Goal: Task Accomplishment & Management: Manage account settings

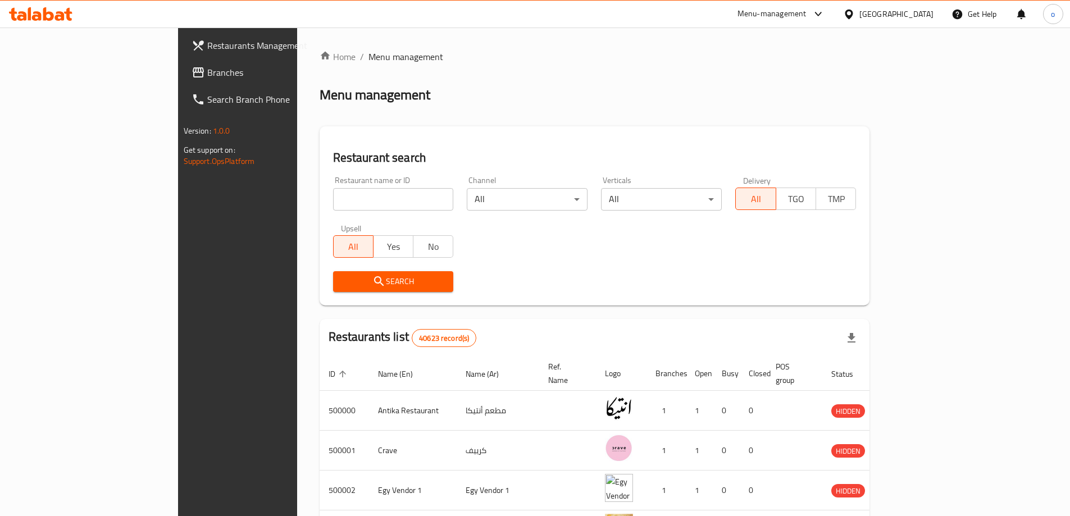
click at [207, 72] on span "Branches" at bounding box center [277, 72] width 140 height 13
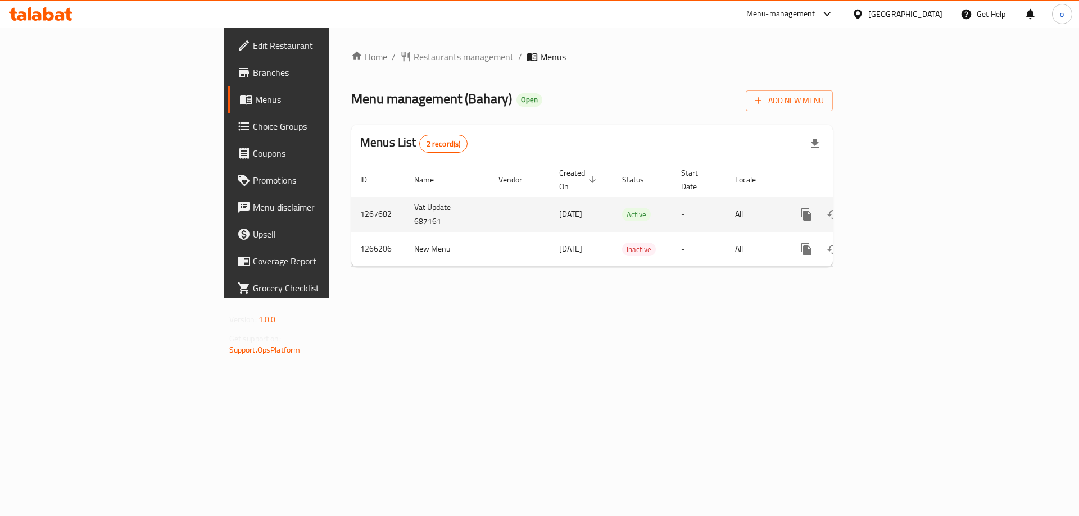
click at [894, 208] on icon "enhanced table" at bounding box center [886, 214] width 13 height 13
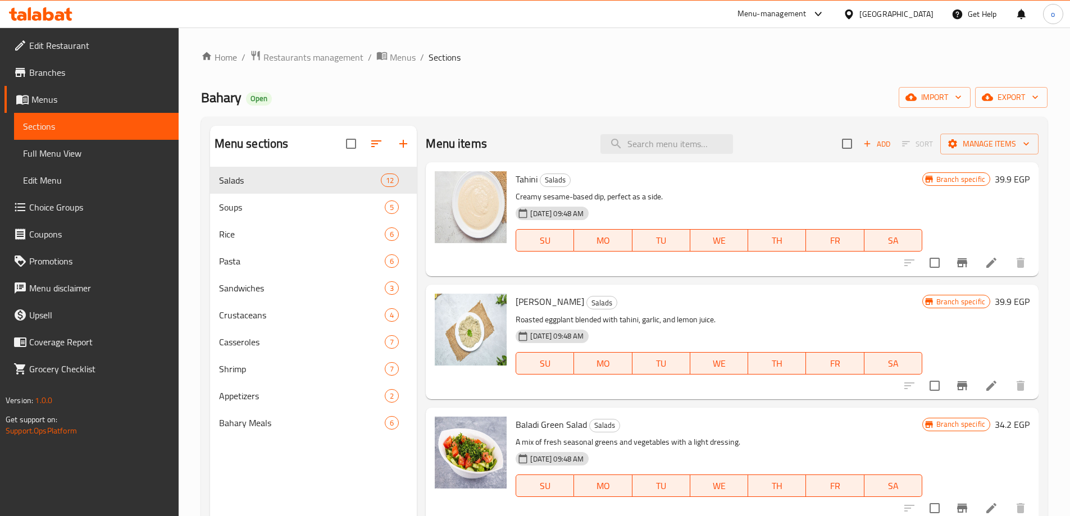
click at [58, 203] on span "Choice Groups" at bounding box center [99, 207] width 140 height 13
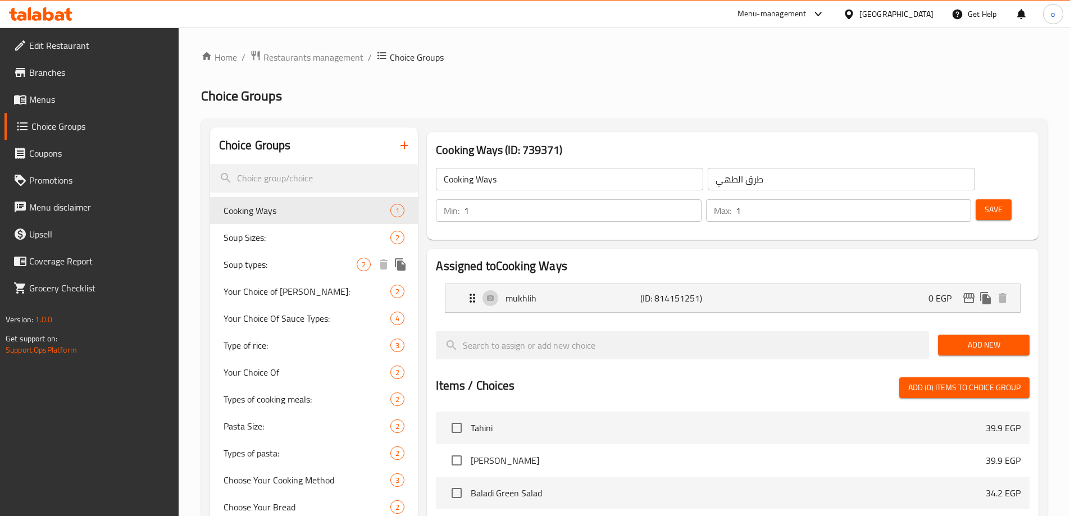
click at [267, 258] on span "Soup types:" at bounding box center [291, 264] width 134 height 13
type input "Soup types:"
type input "انواع الشوربه:"
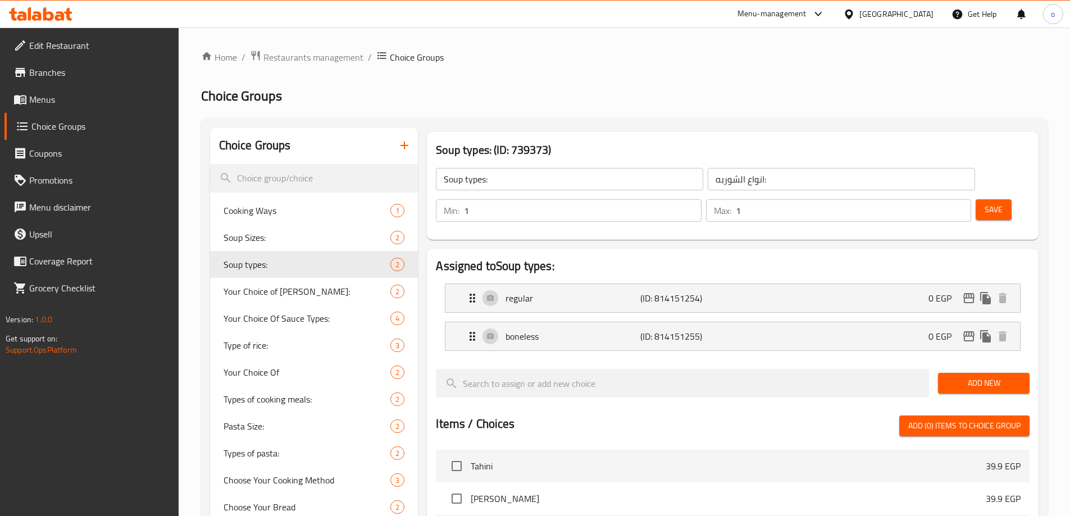
drag, startPoint x: 586, startPoint y: 112, endPoint x: 573, endPoint y: 115, distance: 13.1
click at [586, 112] on div "Home / Restaurants management / Choice Groups Choice Groups Choice Groups Cooki…" at bounding box center [624, 453] width 847 height 806
click at [65, 68] on span "Branches" at bounding box center [99, 72] width 140 height 13
